Goal: Find specific page/section: Find specific page/section

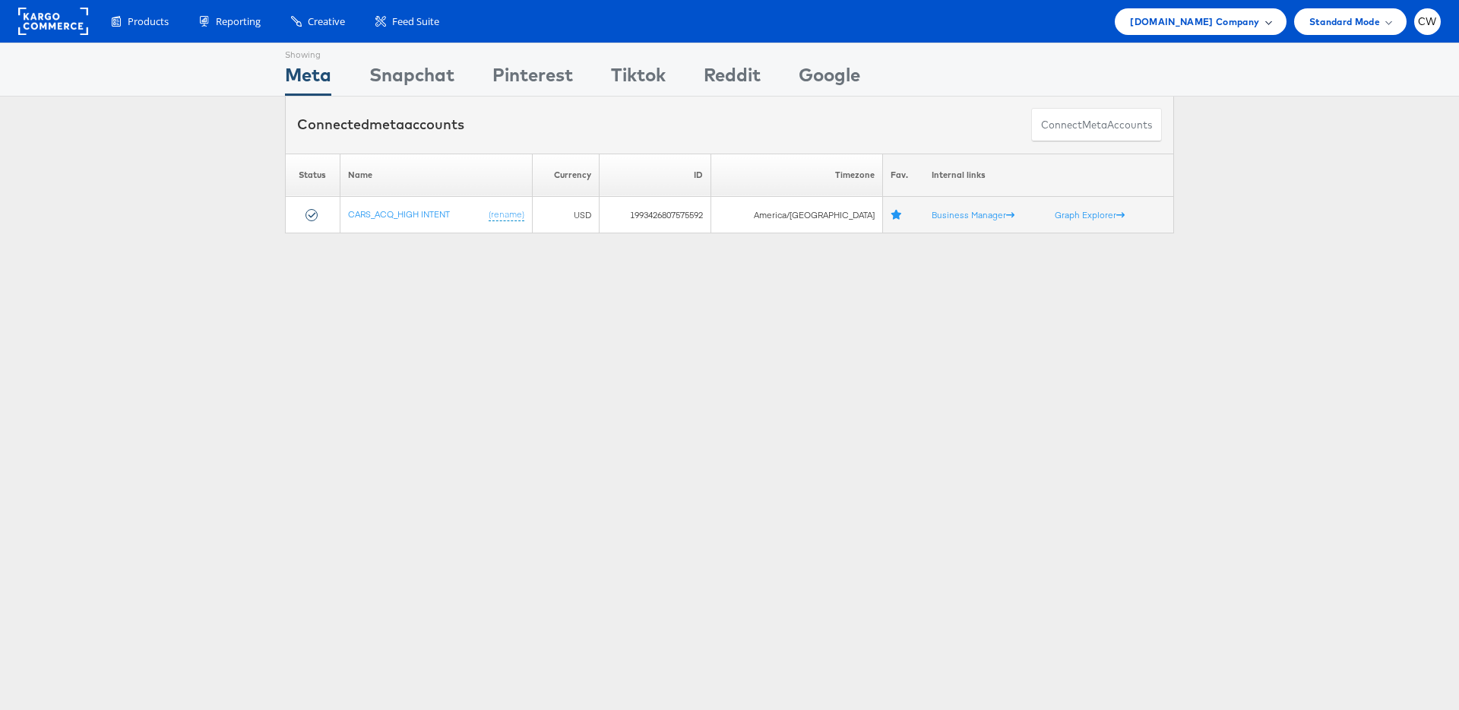
click at [1214, 20] on span "Cars.com Company" at bounding box center [1194, 22] width 129 height 16
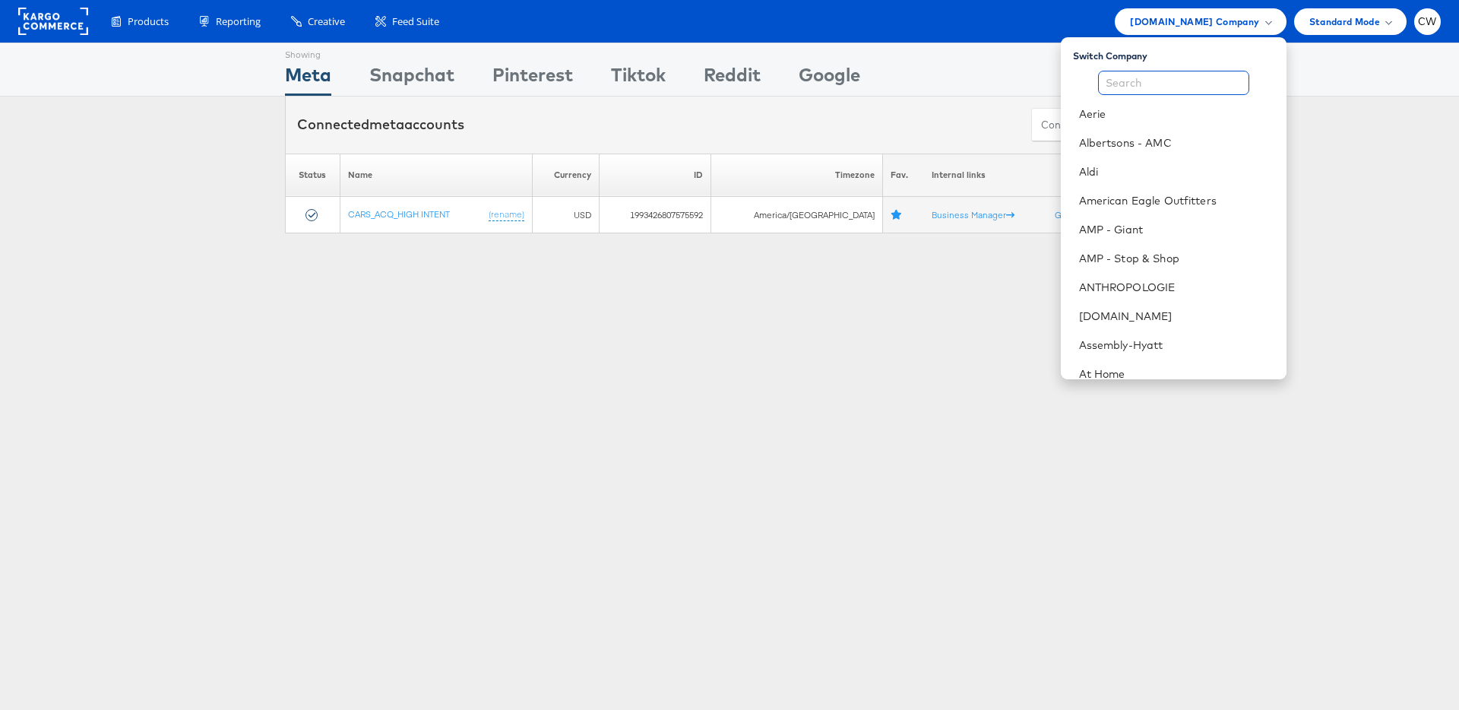
click at [1193, 84] on input "text" at bounding box center [1173, 83] width 151 height 24
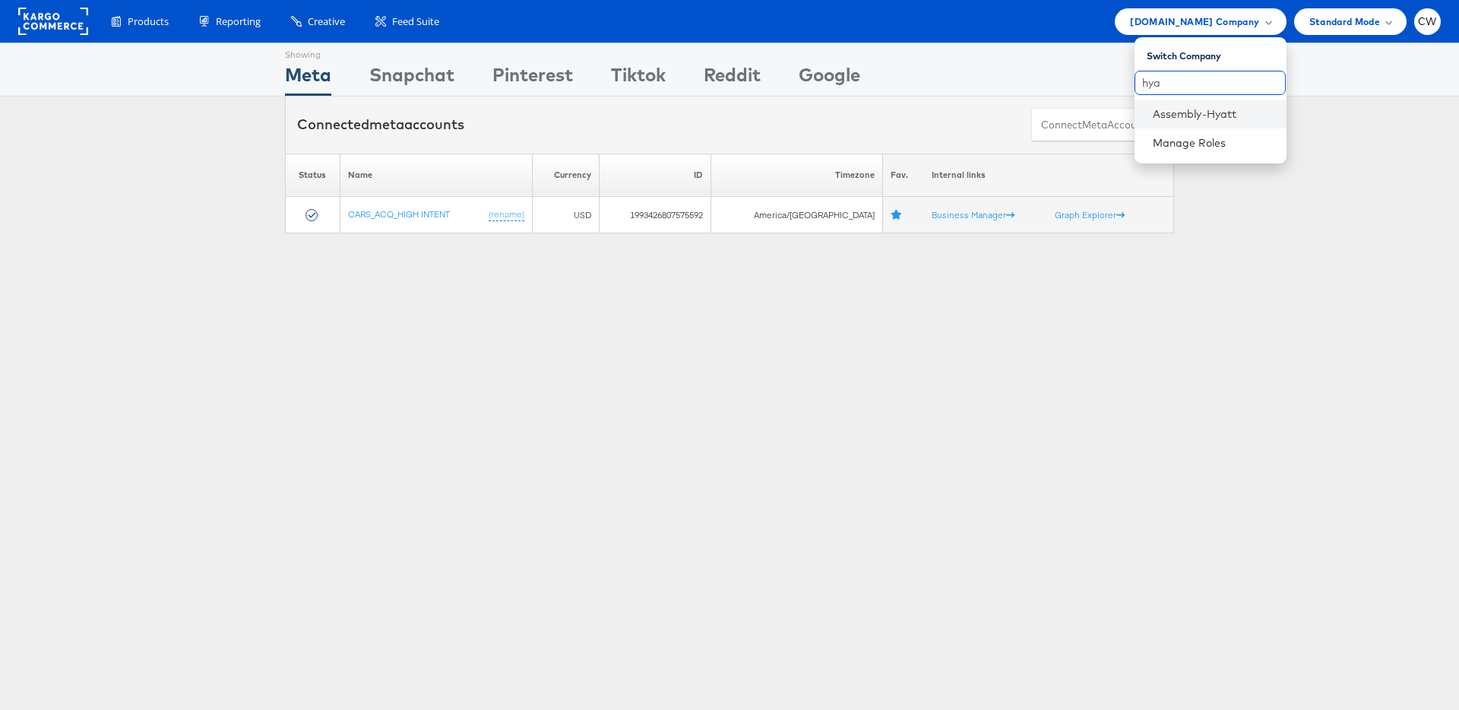
type input "hya"
click at [1251, 104] on li "Assembly-Hyatt" at bounding box center [1210, 114] width 152 height 29
click at [1199, 109] on link "Assembly-Hyatt" at bounding box center [1214, 113] width 122 height 15
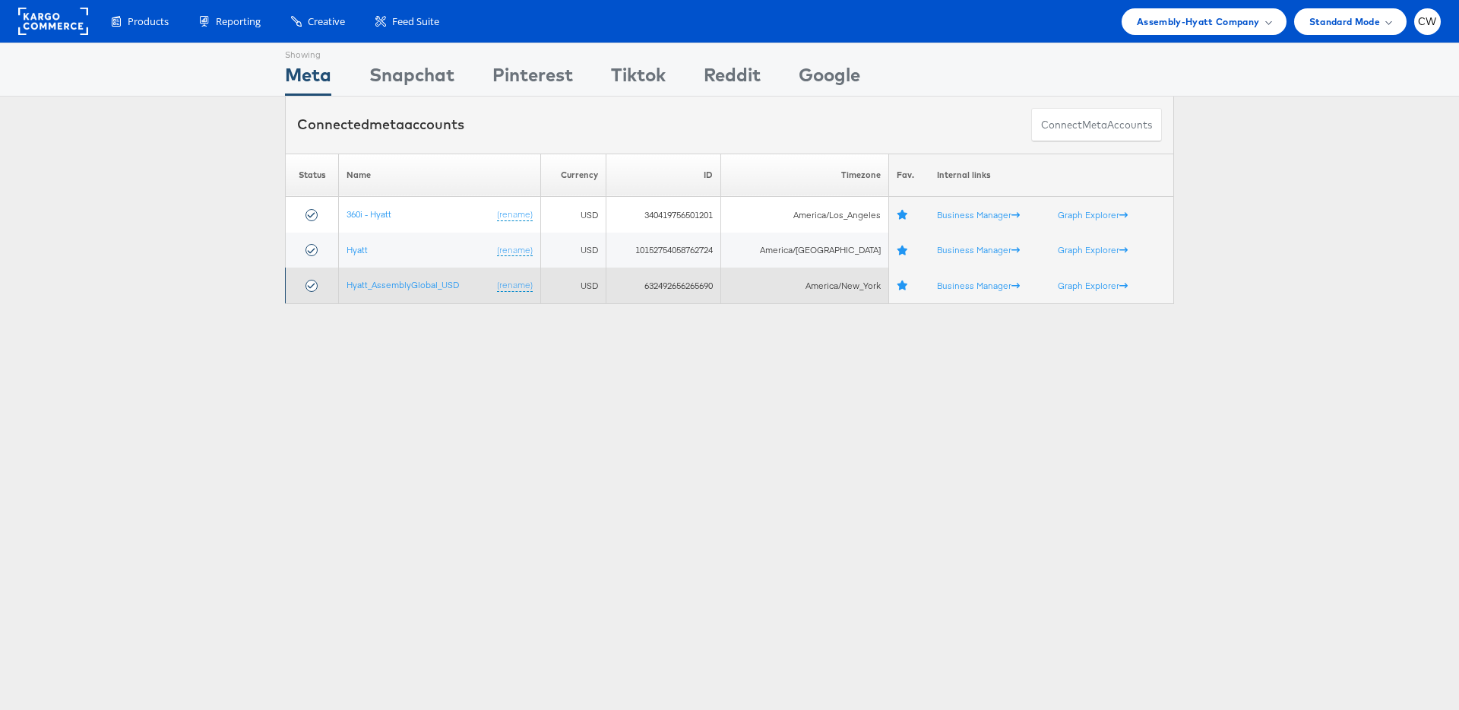
click at [382, 290] on td "Hyatt_AssemblyGlobal_USD (rename)" at bounding box center [440, 285] width 202 height 36
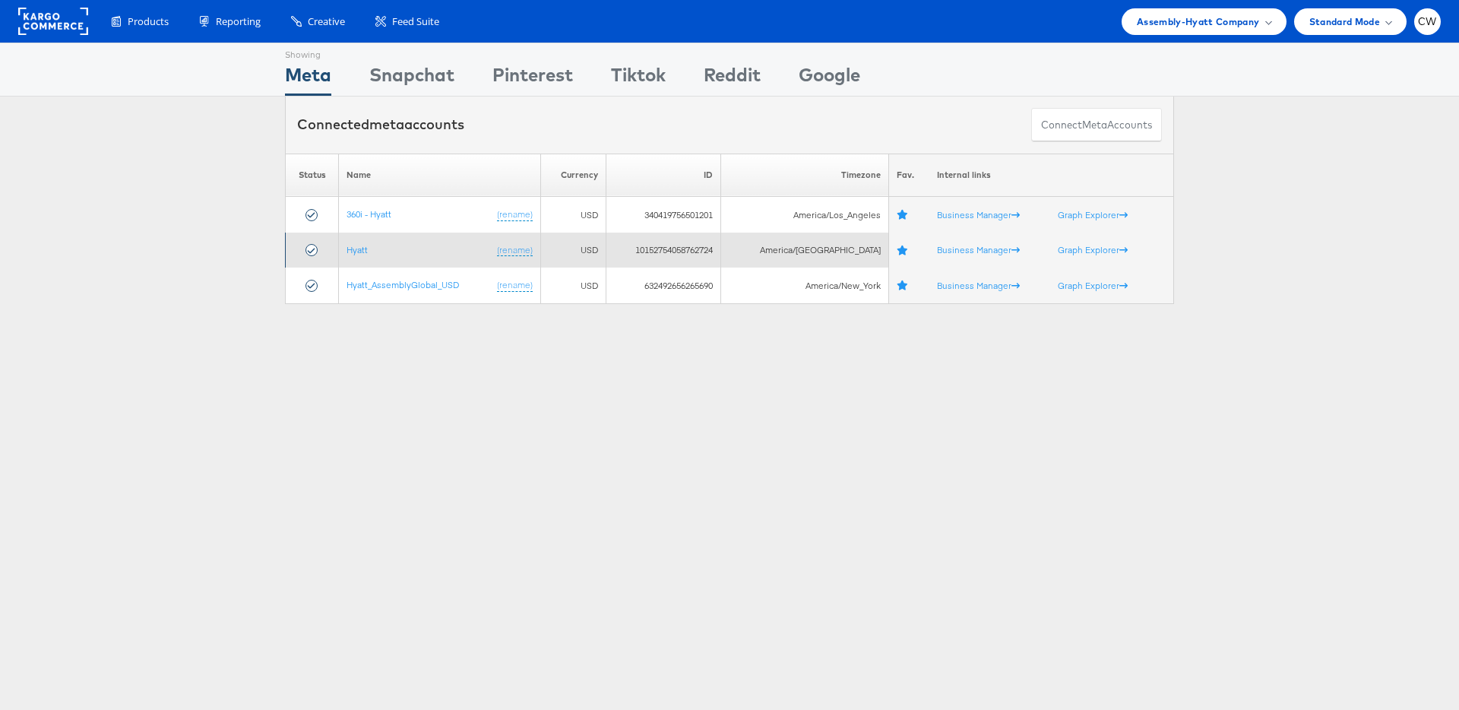
click at [407, 266] on td "Hyatt (rename)" at bounding box center [440, 250] width 202 height 36
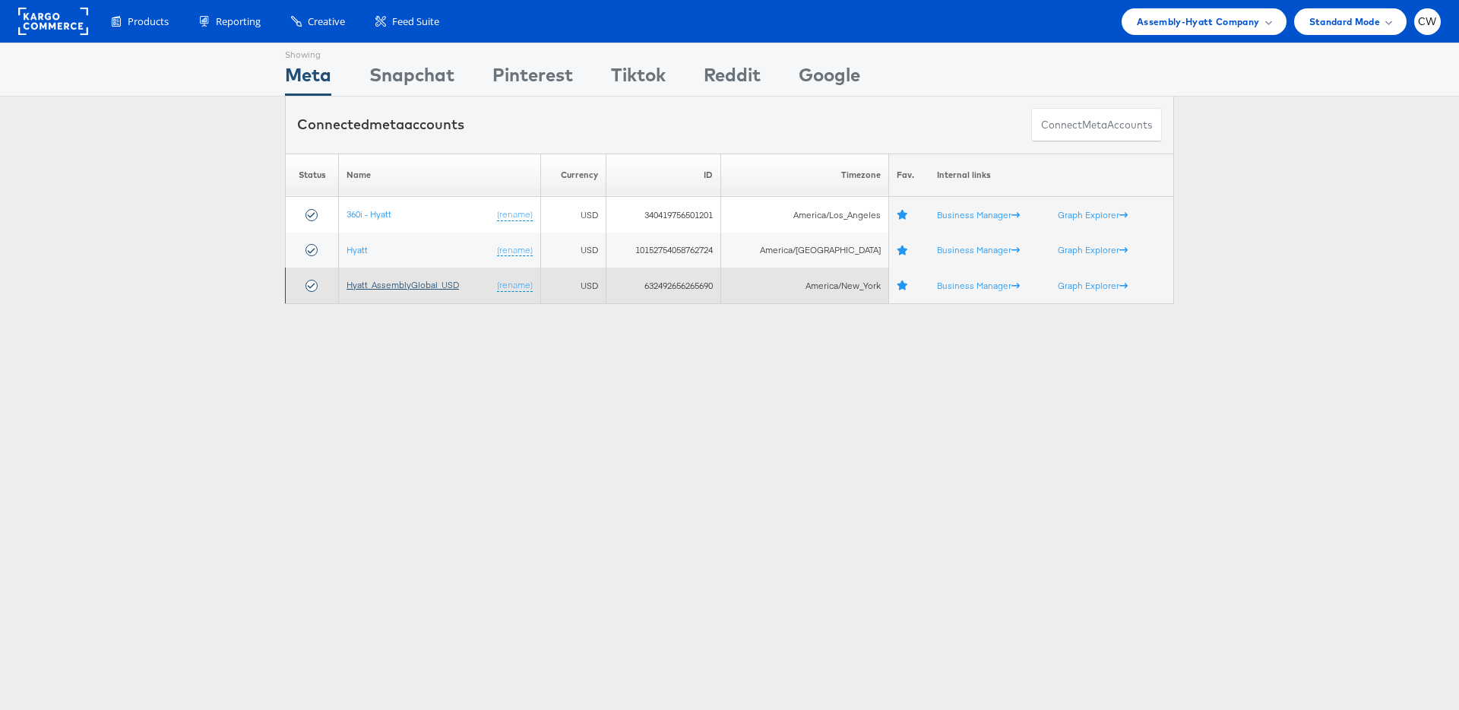
click at [414, 288] on link "Hyatt_AssemblyGlobal_USD" at bounding box center [402, 284] width 112 height 11
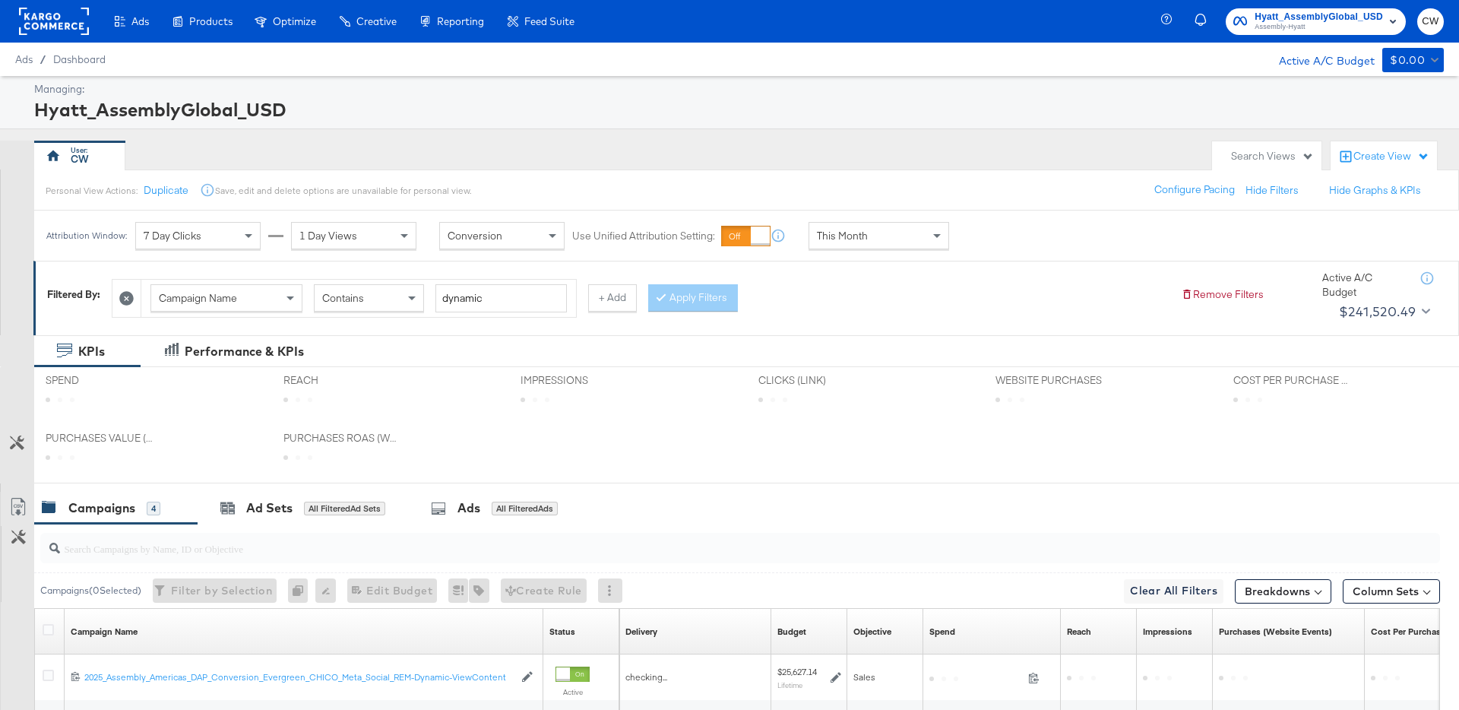
scroll to position [10, 0]
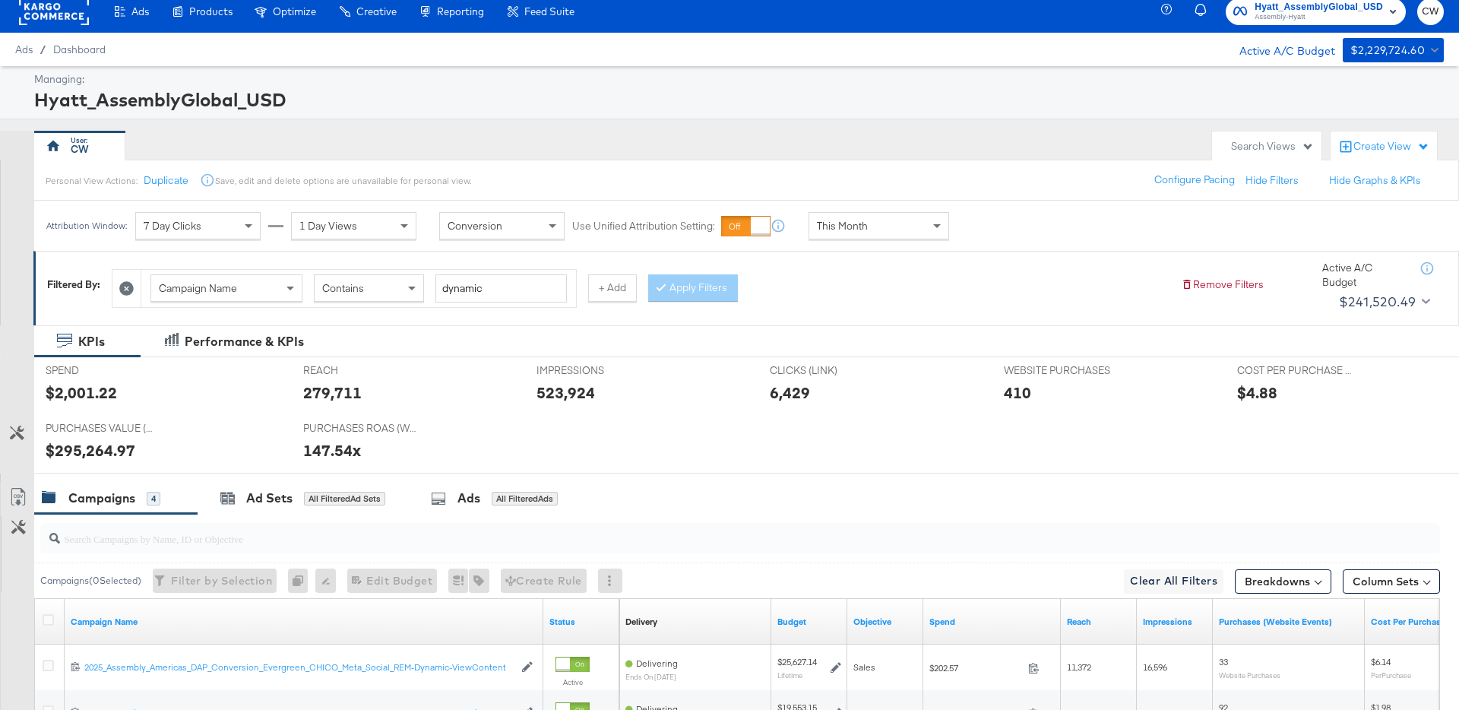
click at [1284, 140] on div "Search Views" at bounding box center [1272, 146] width 83 height 14
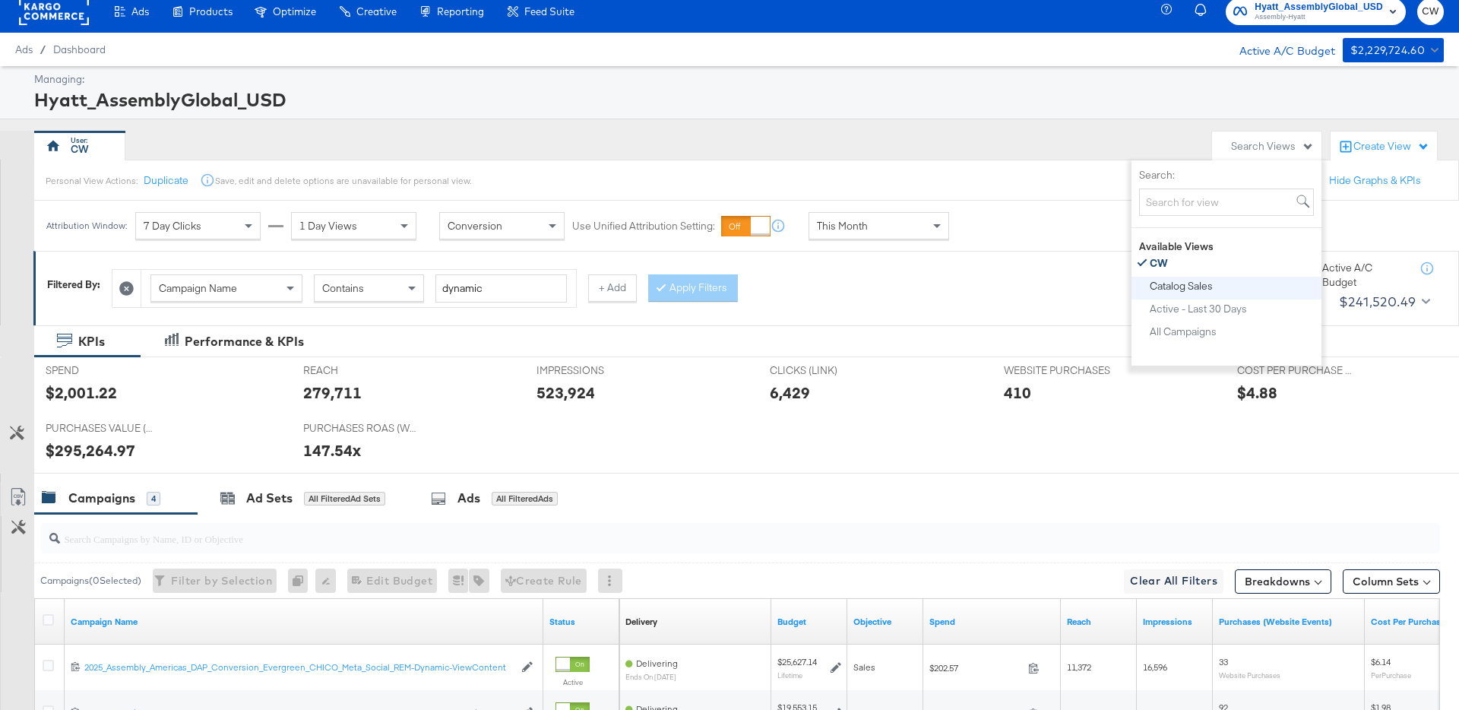
click at [1194, 277] on div "Catalog Sales" at bounding box center [1226, 286] width 178 height 18
click at [1187, 277] on button "Catalog Sales" at bounding box center [1232, 286] width 166 height 18
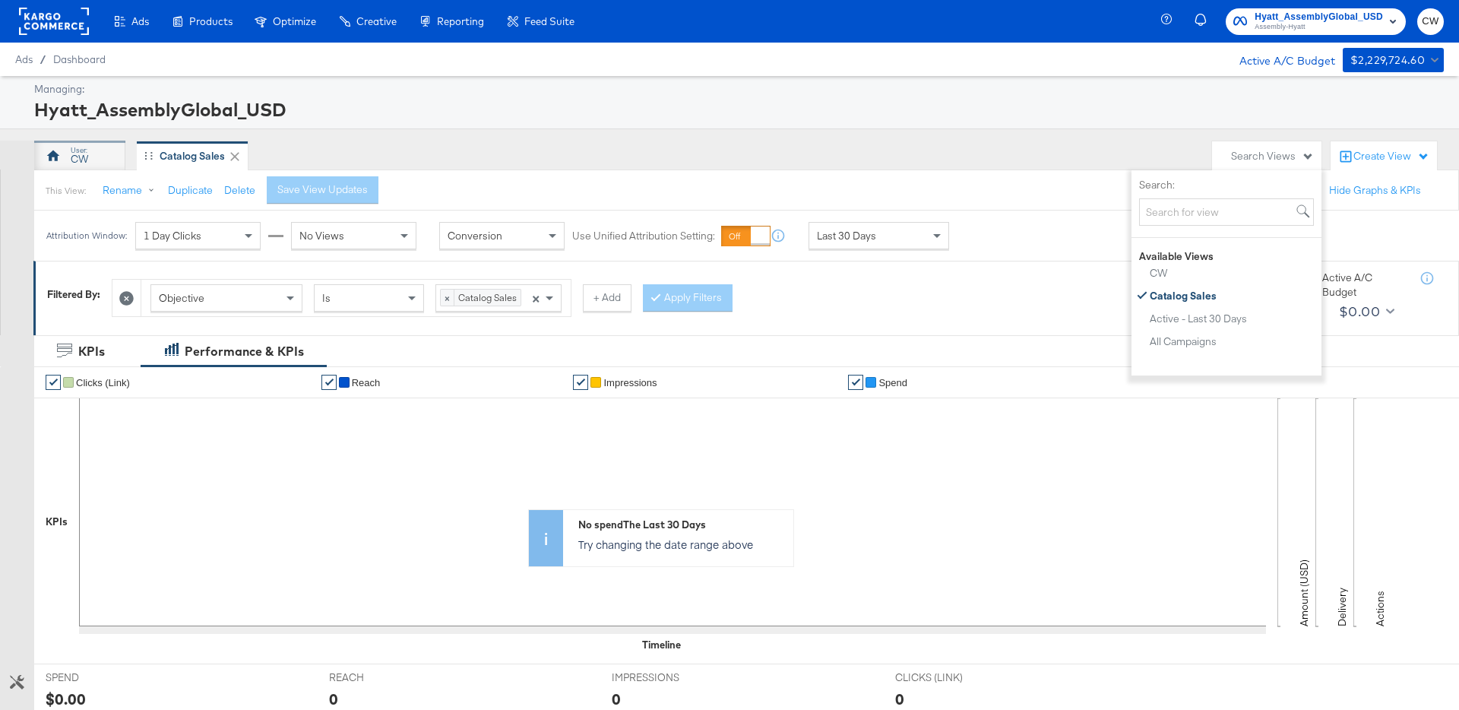
click at [89, 157] on div "CW" at bounding box center [79, 156] width 91 height 30
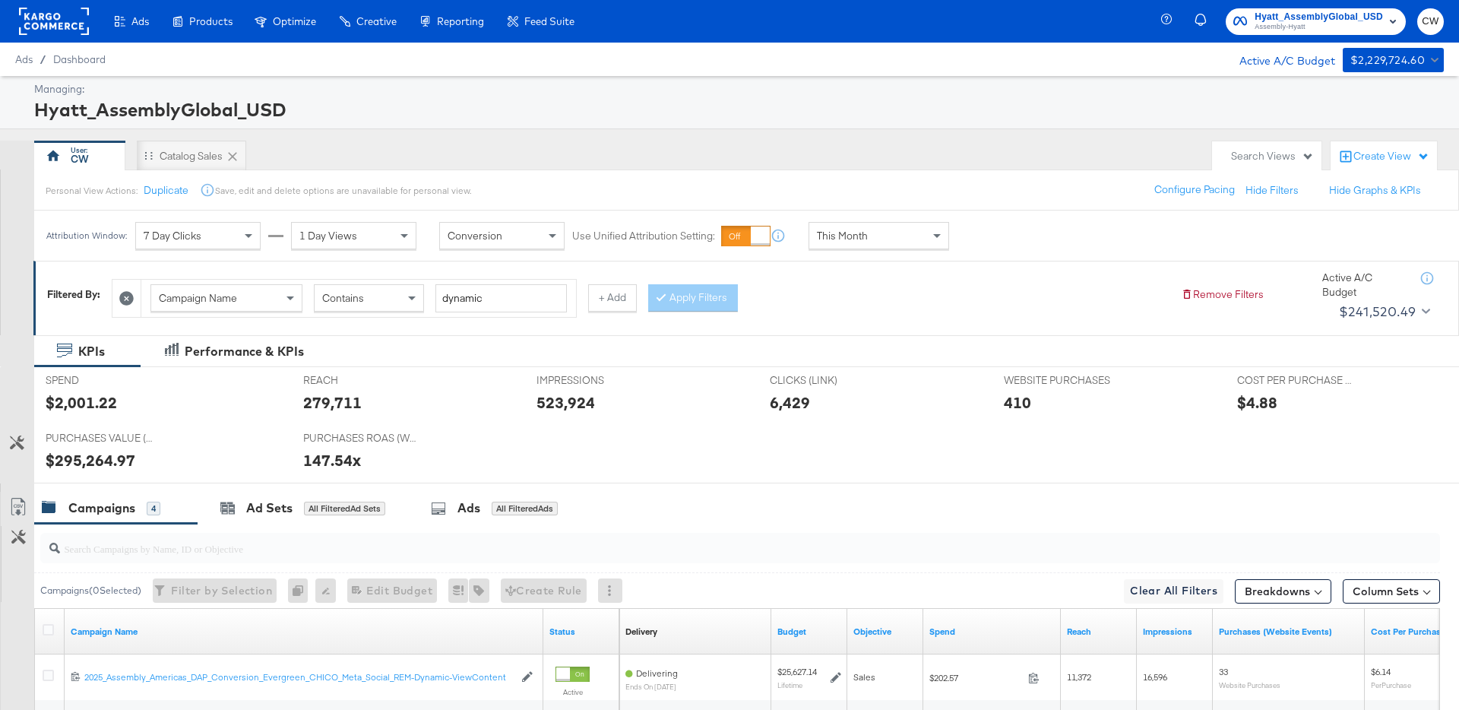
click at [884, 228] on div "This Month" at bounding box center [878, 236] width 139 height 26
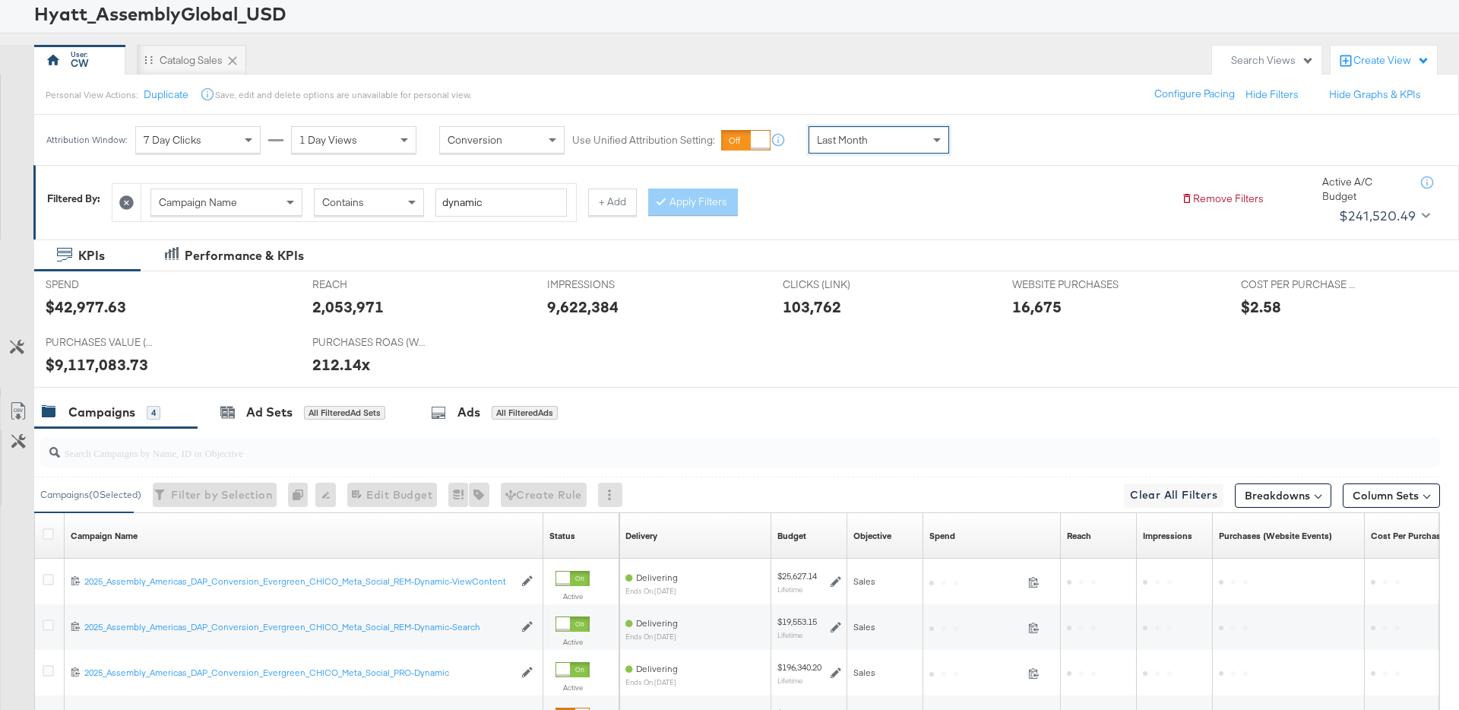
scroll to position [98, 0]
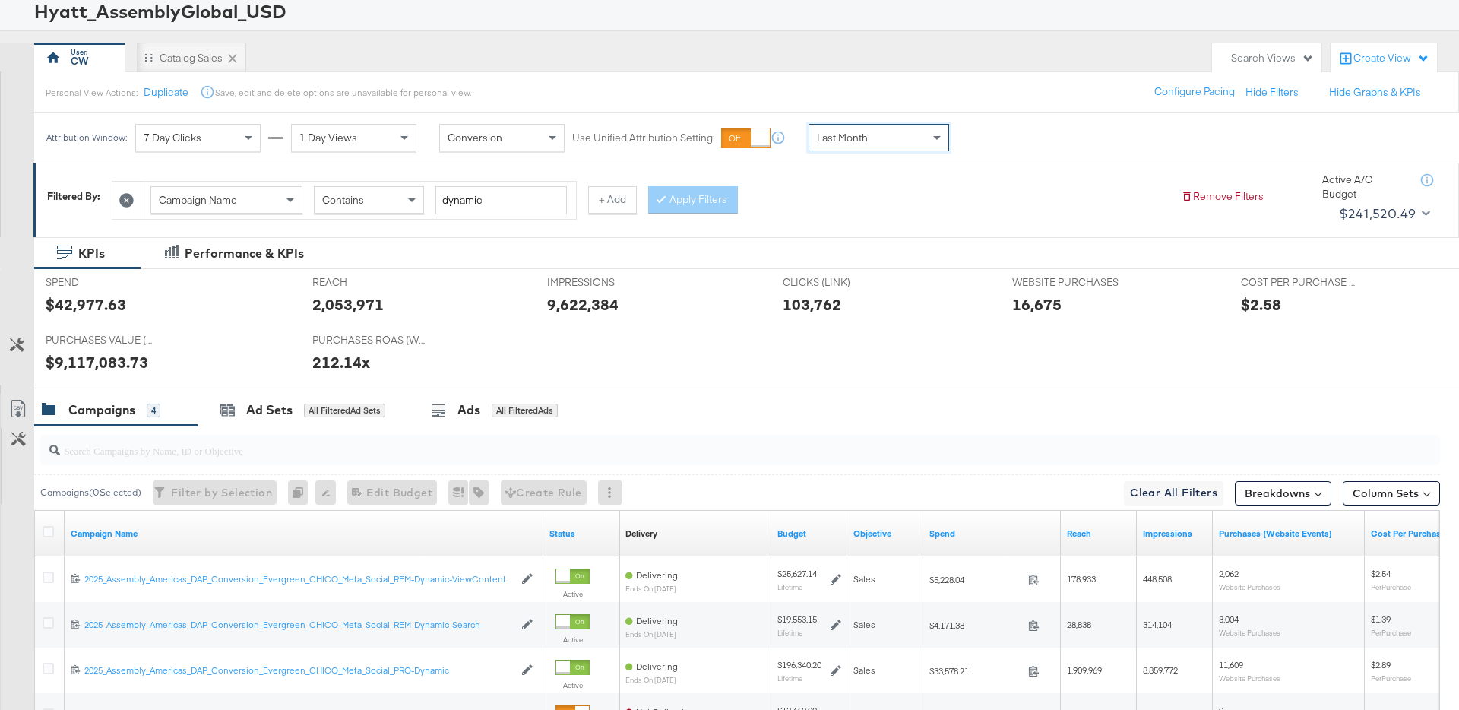
click at [109, 308] on div "$42,977.63" at bounding box center [86, 304] width 81 height 22
copy div "42,977.63"
